Goal: Transaction & Acquisition: Obtain resource

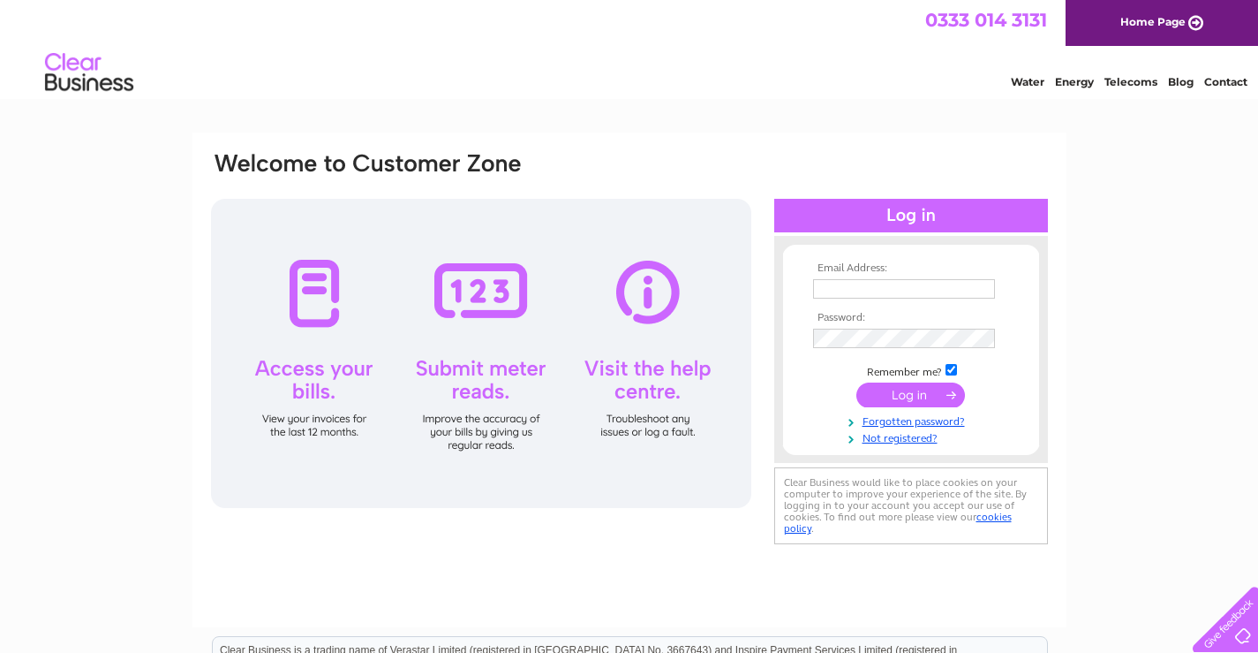
type input "mrcmonty@gmail.com"
click at [892, 396] on input "submit" at bounding box center [911, 394] width 109 height 25
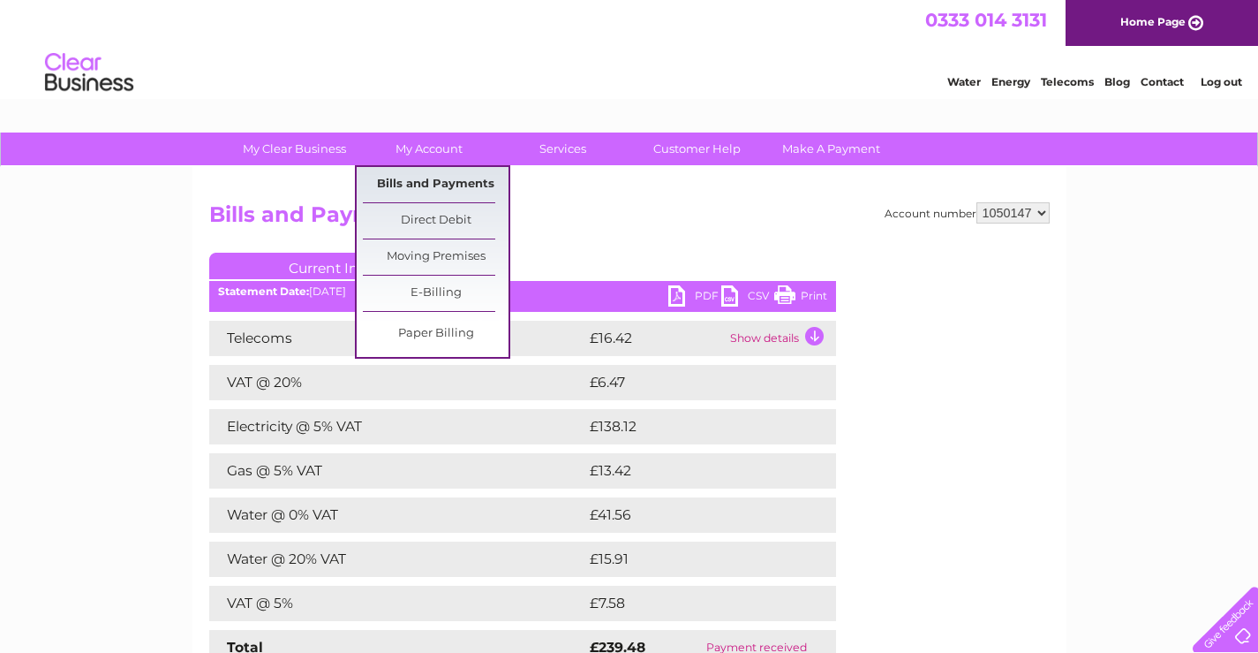
click at [446, 185] on link "Bills and Payments" at bounding box center [436, 184] width 146 height 35
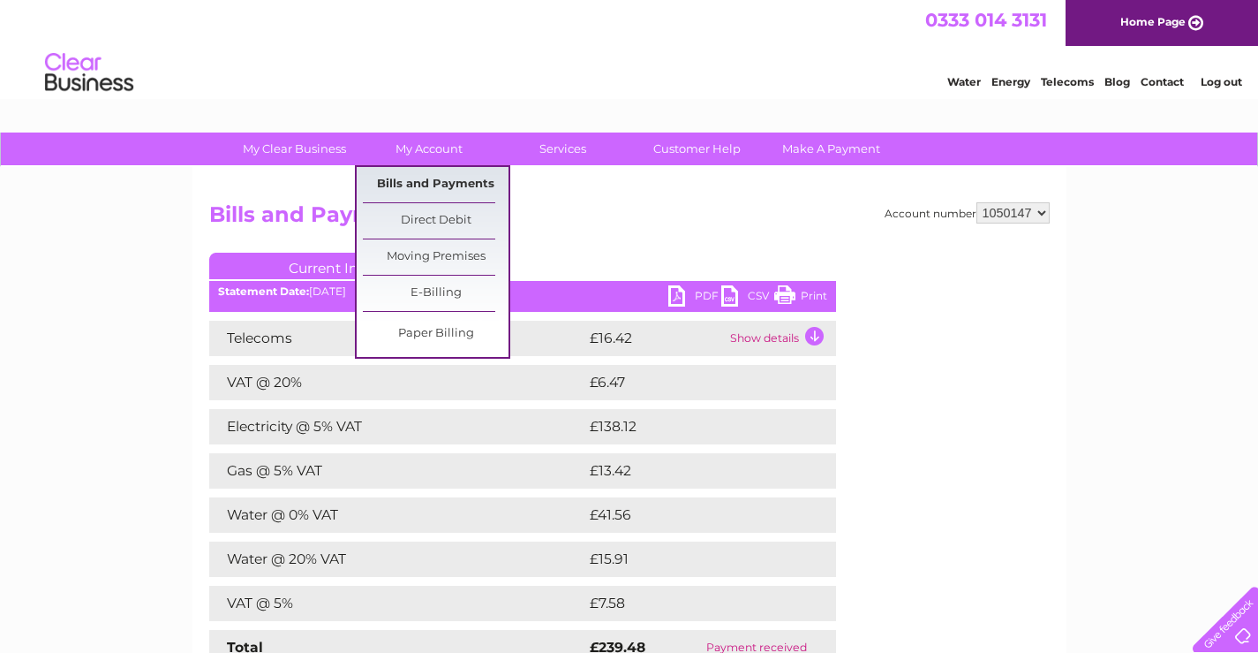
click at [450, 183] on link "Bills and Payments" at bounding box center [436, 184] width 146 height 35
click at [451, 185] on link "Bills and Payments" at bounding box center [436, 184] width 146 height 35
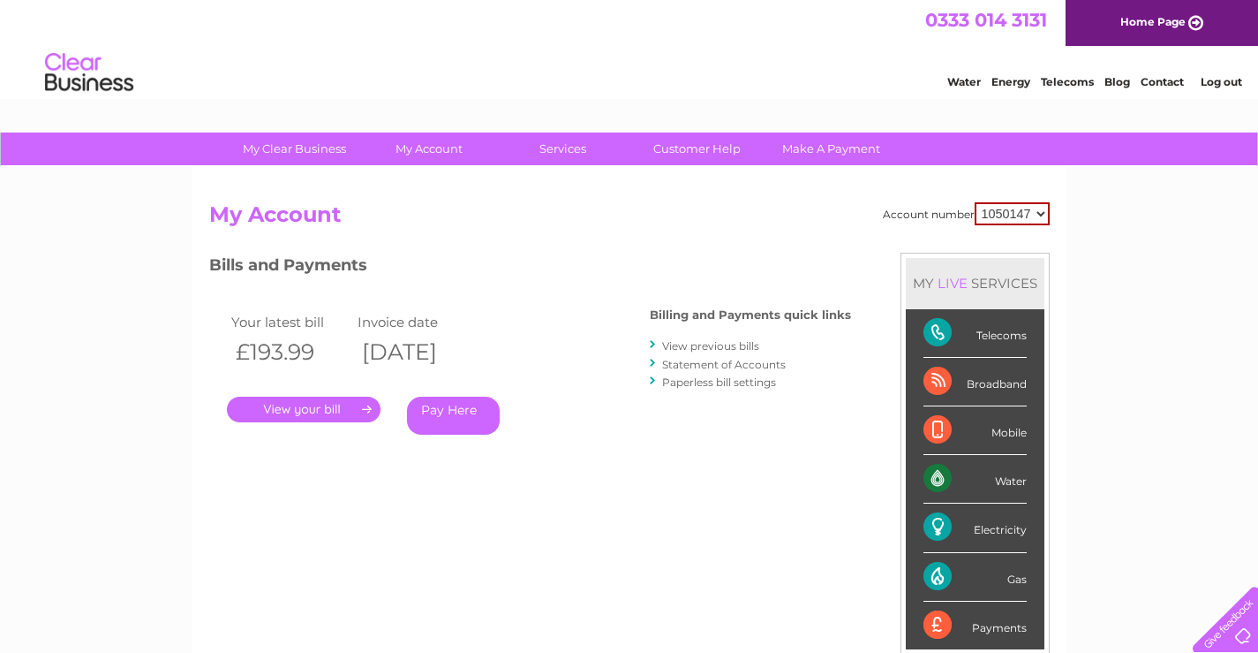
click at [350, 413] on link "." at bounding box center [304, 409] width 154 height 26
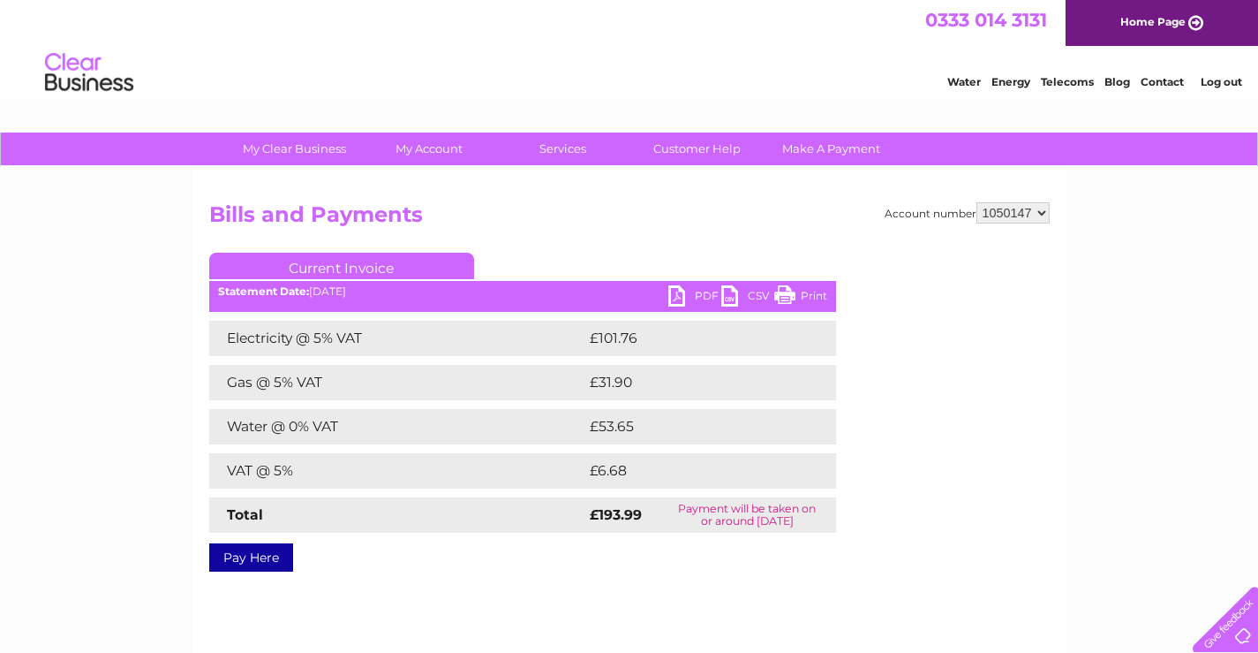
click at [381, 379] on td "Gas @ 5% VAT" at bounding box center [397, 382] width 376 height 35
click at [689, 297] on link "PDF" at bounding box center [694, 298] width 53 height 26
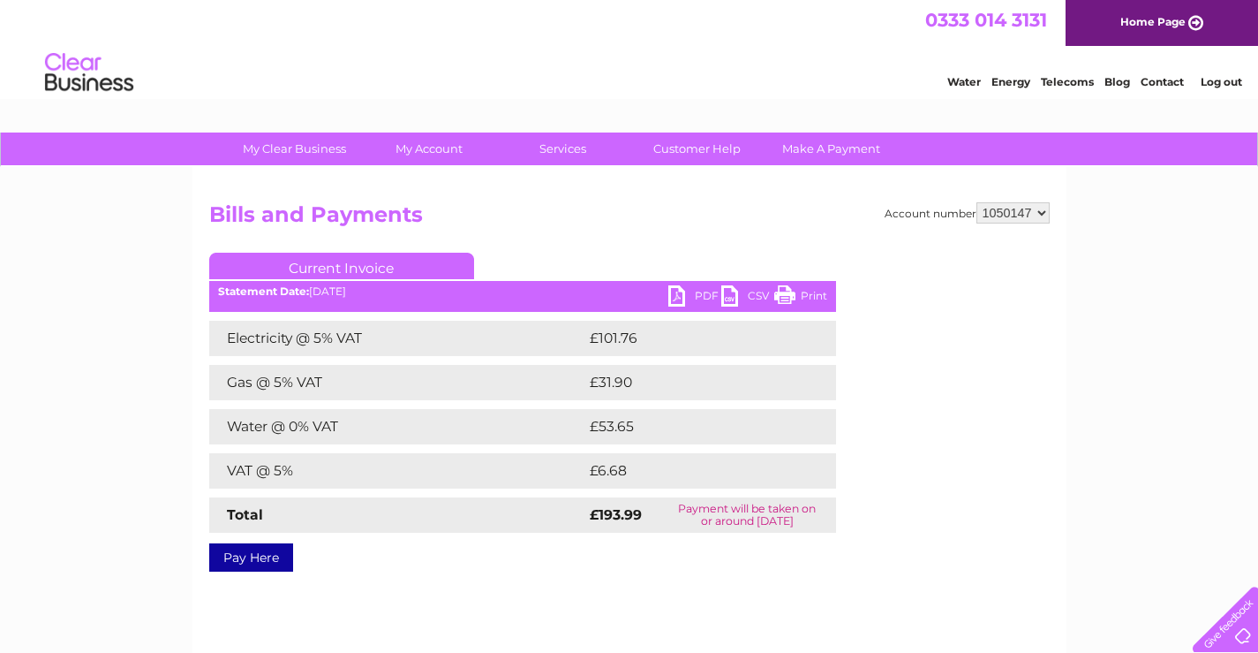
click at [689, 297] on link "PDF" at bounding box center [694, 298] width 53 height 26
click at [688, 295] on link "PDF" at bounding box center [694, 298] width 53 height 26
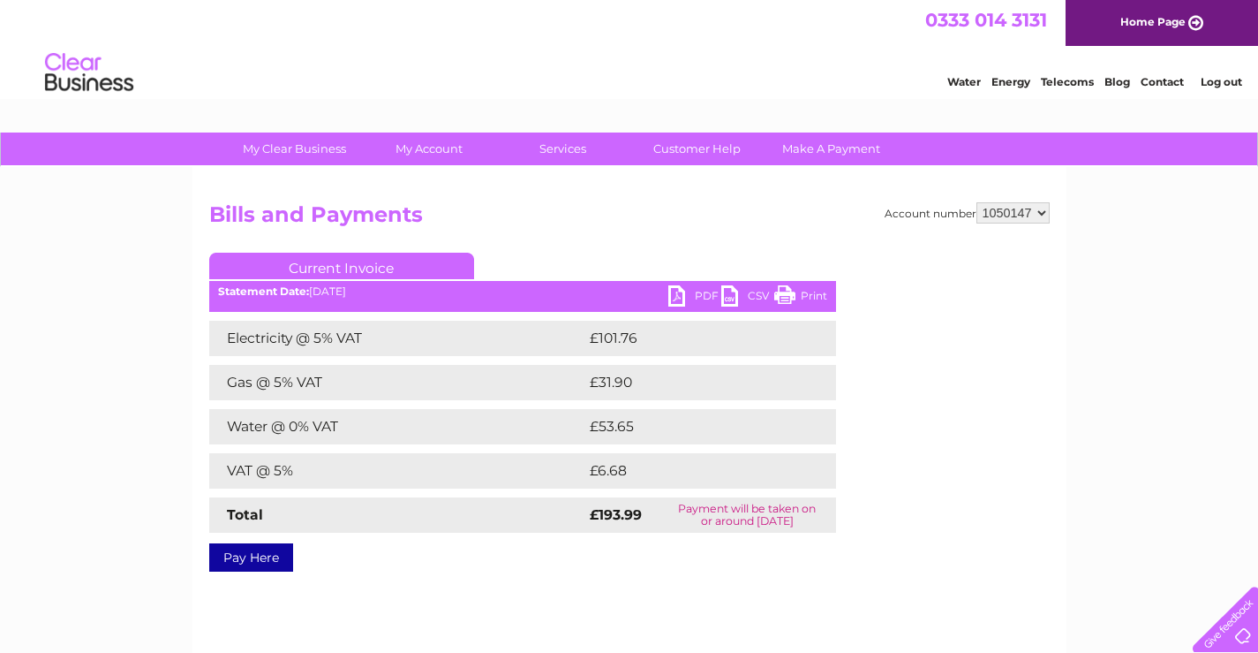
click at [688, 295] on link "PDF" at bounding box center [694, 298] width 53 height 26
click at [683, 294] on link "PDF" at bounding box center [694, 298] width 53 height 26
click at [1254, 355] on div "My Clear Business Login Details My Details My Preferences Link Account My Accou…" at bounding box center [629, 547] width 1258 height 831
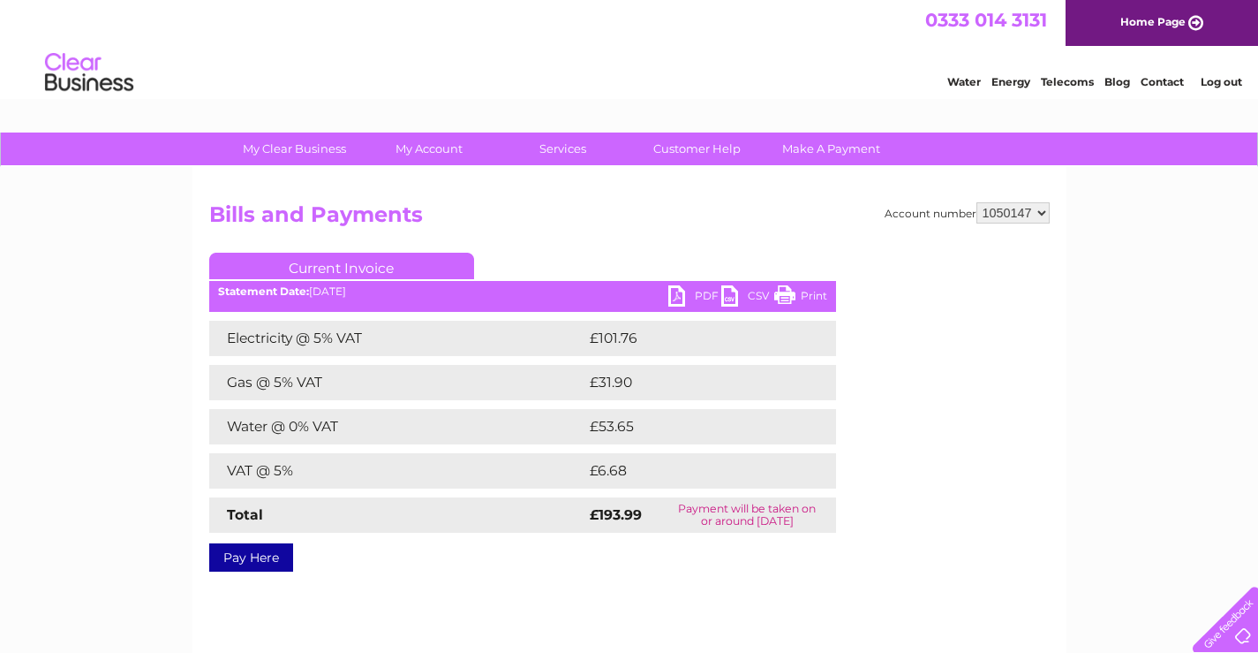
click at [677, 298] on link "PDF" at bounding box center [694, 298] width 53 height 26
click at [1205, 85] on link "Log out" at bounding box center [1222, 81] width 42 height 13
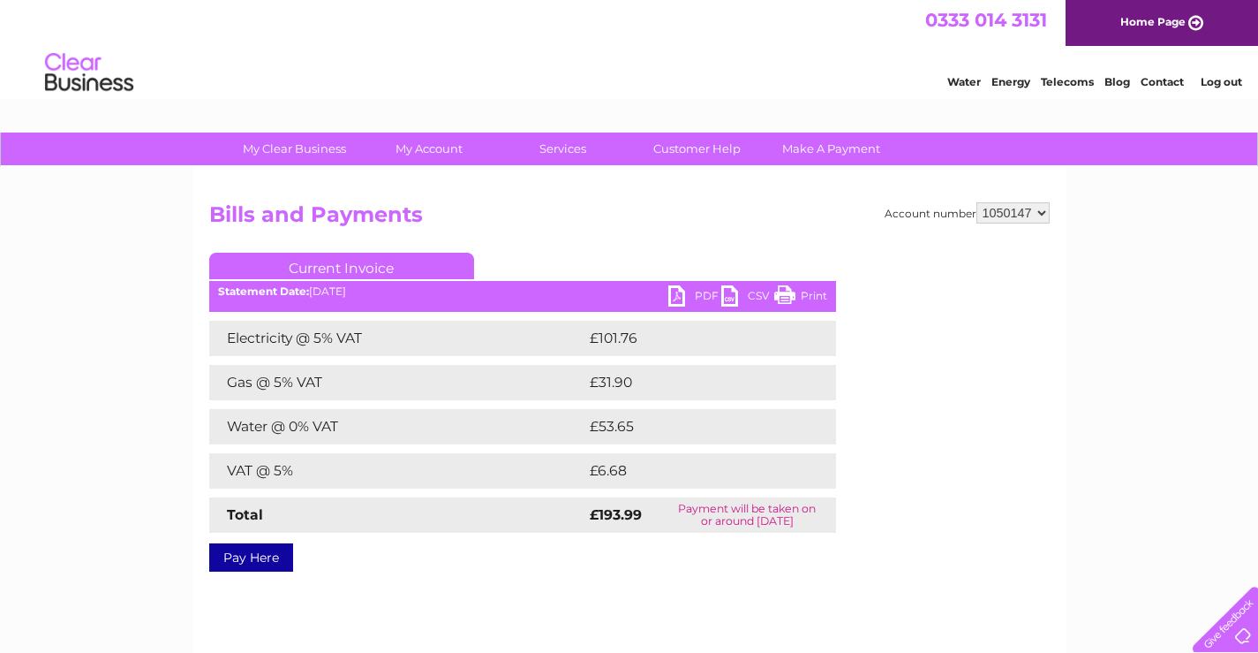
click at [1205, 85] on link "Log out" at bounding box center [1222, 81] width 42 height 13
